Goal: Task Accomplishment & Management: Manage account settings

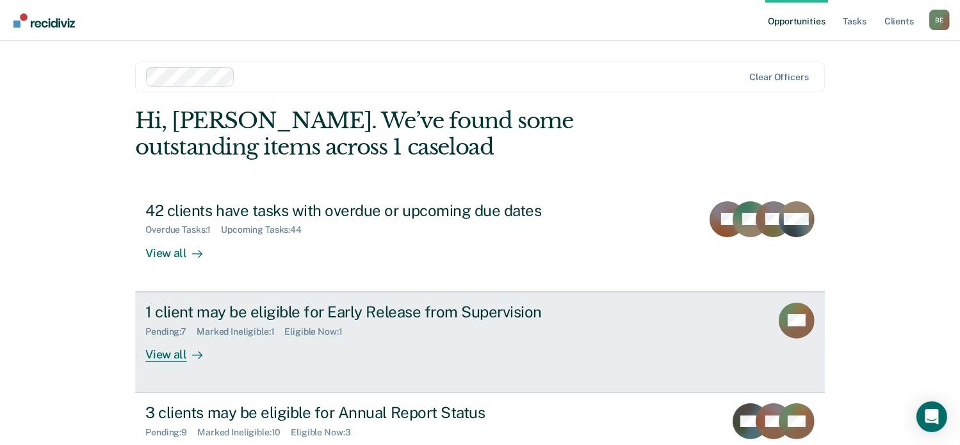
click at [174, 352] on div "View all" at bounding box center [181, 348] width 72 height 25
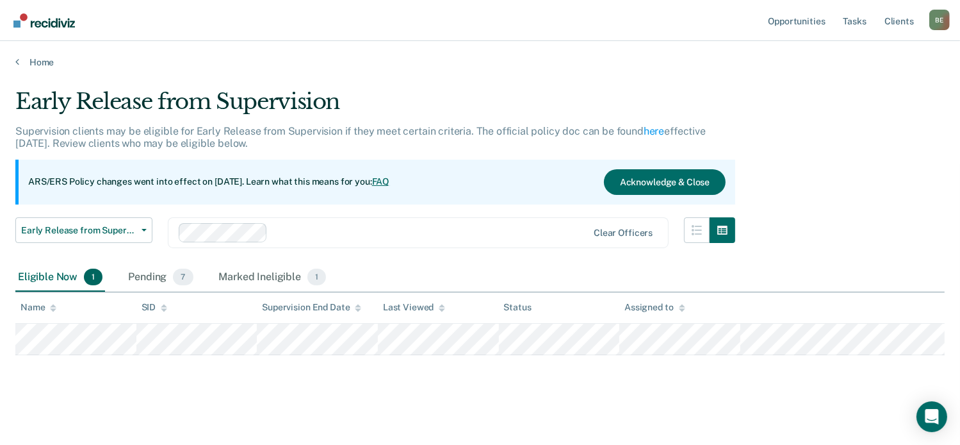
click at [36, 22] on img "Go to Recidiviz Home" at bounding box center [44, 20] width 62 height 14
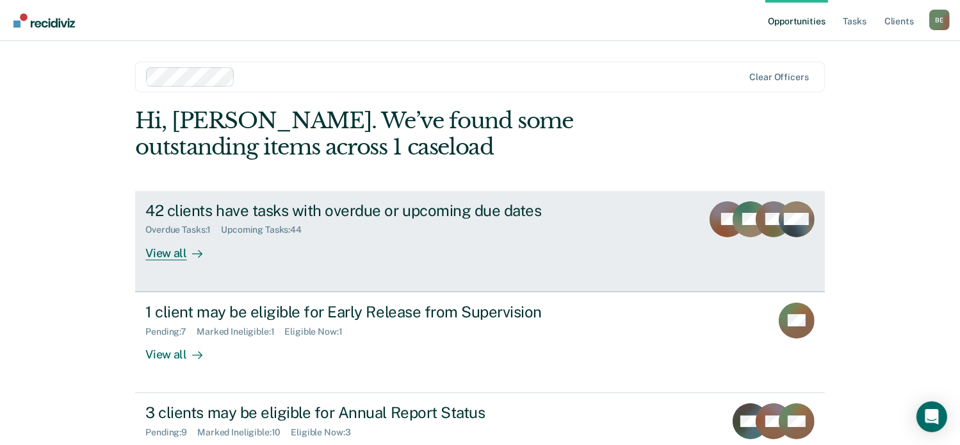
click at [361, 210] on div "42 clients have tasks with overdue or upcoming due dates" at bounding box center [370, 210] width 450 height 19
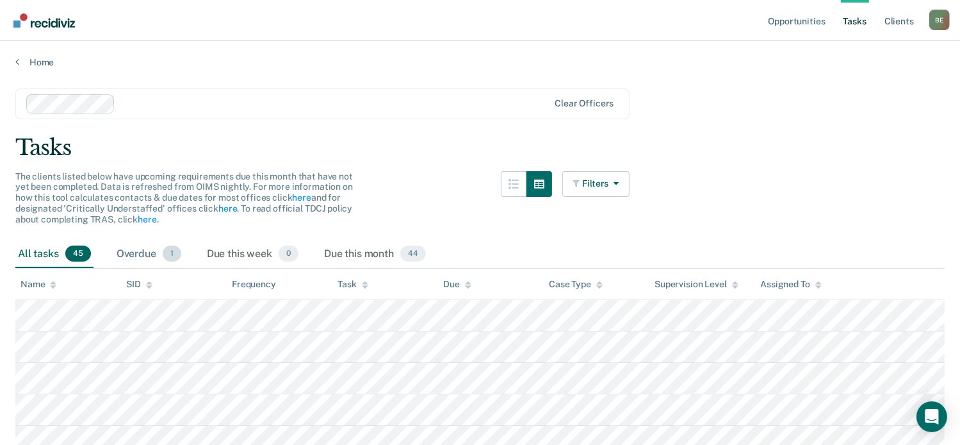
click at [136, 251] on div "Overdue 1" at bounding box center [149, 254] width 70 height 28
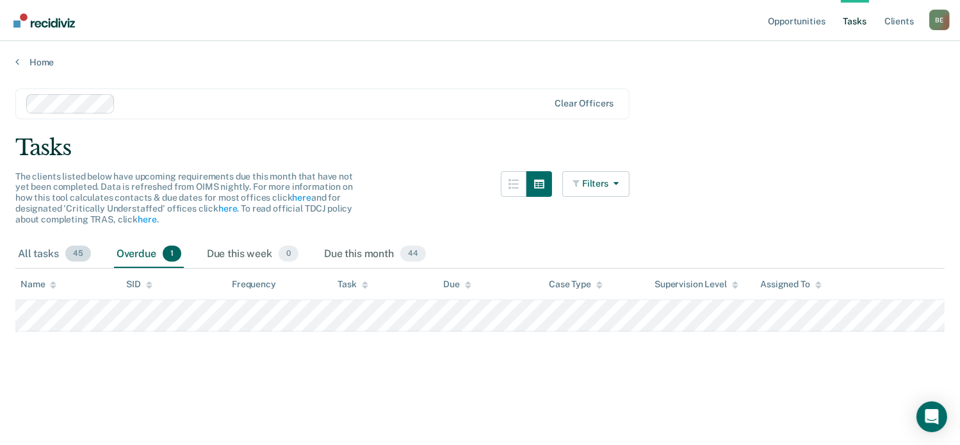
click at [51, 255] on div "All tasks 45" at bounding box center [54, 254] width 78 height 28
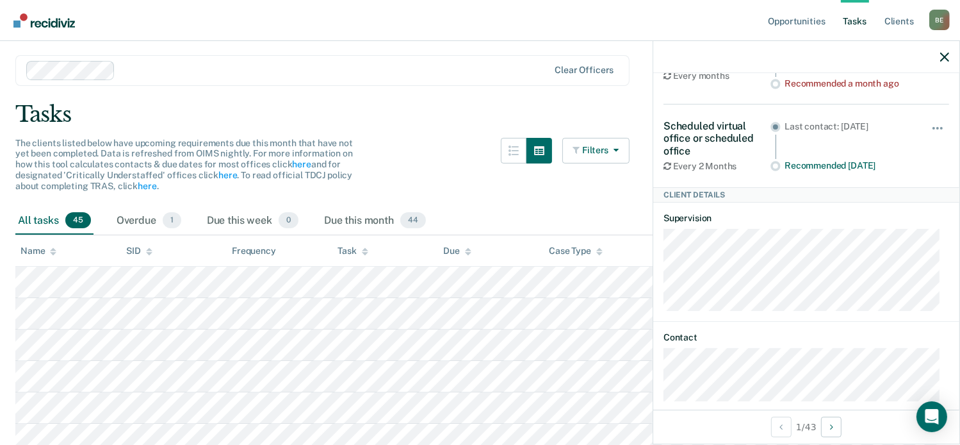
scroll to position [117, 0]
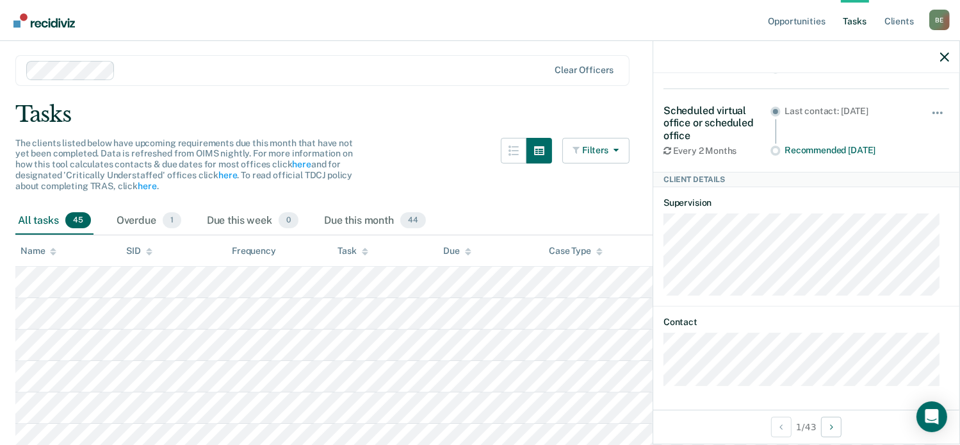
click at [940, 56] on div at bounding box center [807, 57] width 306 height 32
click at [944, 54] on icon "button" at bounding box center [945, 57] width 9 height 9
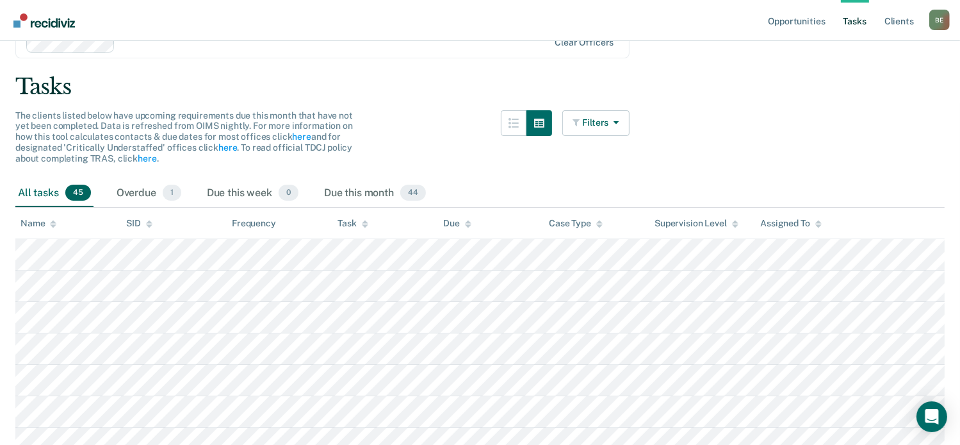
scroll to position [0, 0]
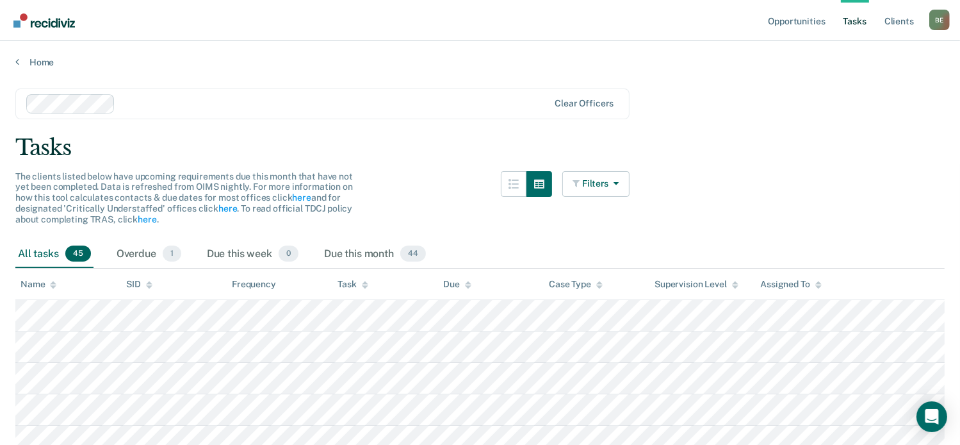
click at [18, 22] on img "Go to Recidiviz Home" at bounding box center [44, 20] width 62 height 14
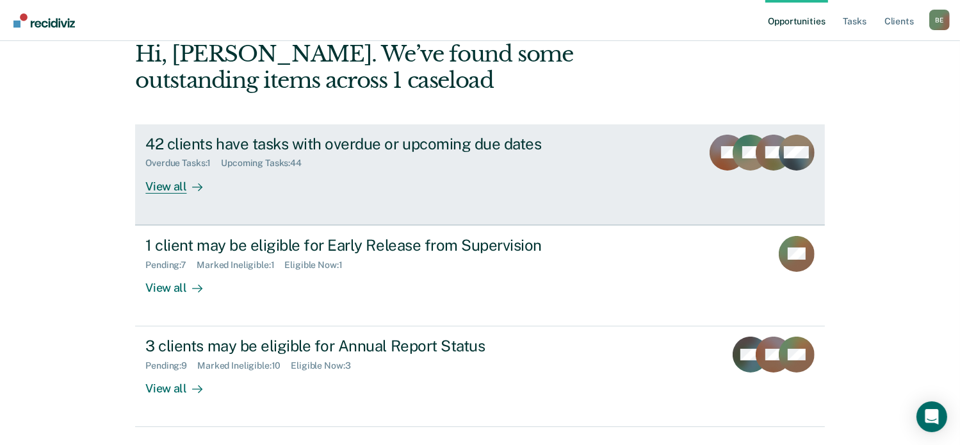
scroll to position [100, 0]
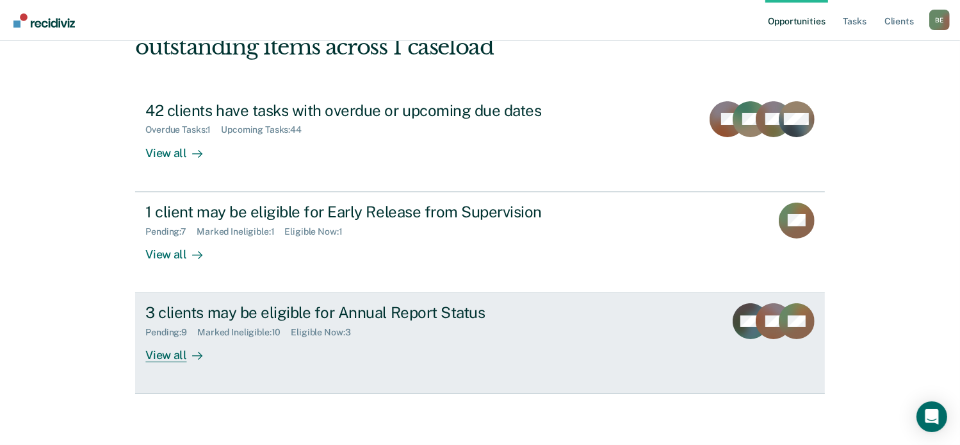
click at [310, 299] on link "3 clients may be eligible for Annual Report Status Pending : 9 Marked Ineligibl…" at bounding box center [479, 343] width 689 height 101
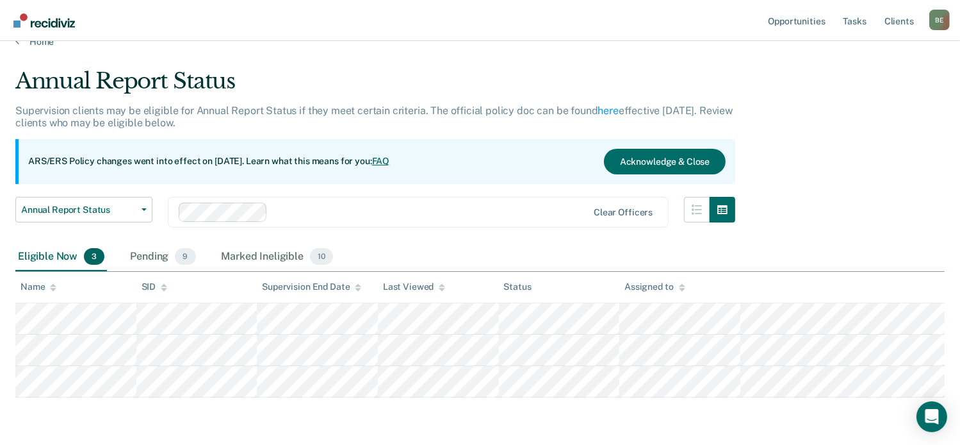
scroll to position [21, 0]
click at [51, 22] on img "Go to Recidiviz Home" at bounding box center [44, 20] width 62 height 14
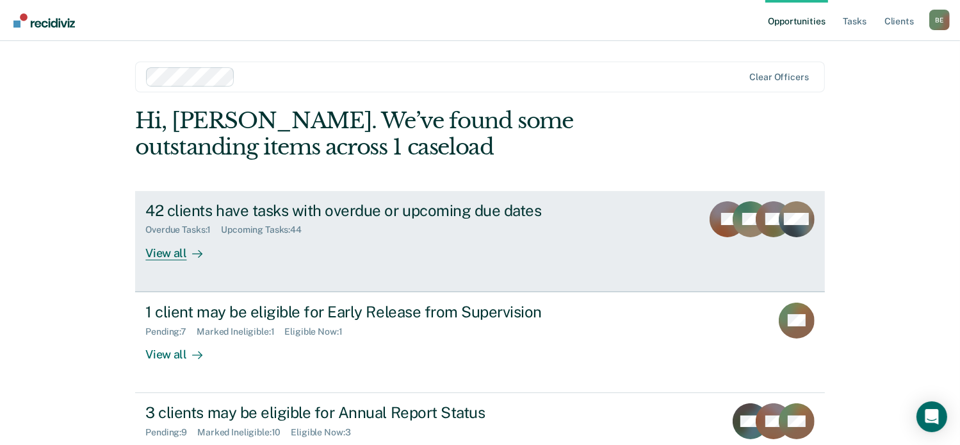
click at [264, 220] on div "Overdue Tasks : 1 Upcoming Tasks : 44" at bounding box center [370, 227] width 450 height 16
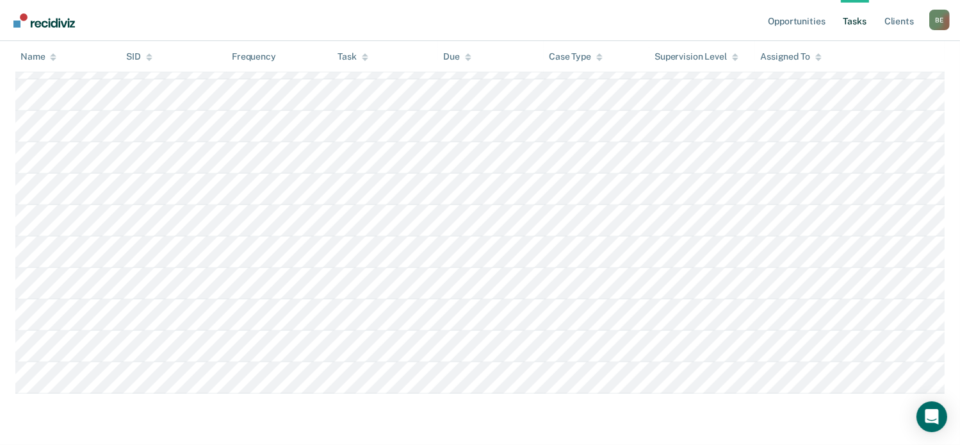
scroll to position [1540, 0]
